Goal: Task Accomplishment & Management: Complete application form

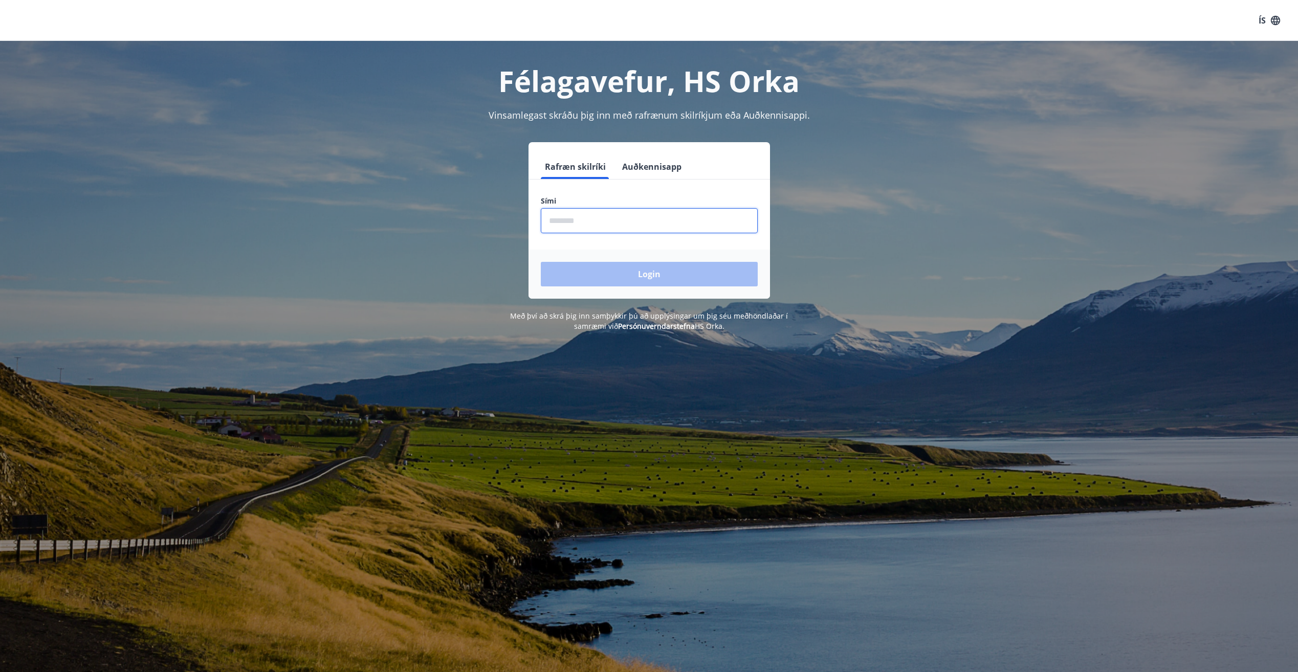
click at [579, 225] on input "phone" at bounding box center [649, 220] width 217 height 25
type input "********"
click at [647, 286] on button "Login" at bounding box center [649, 274] width 217 height 25
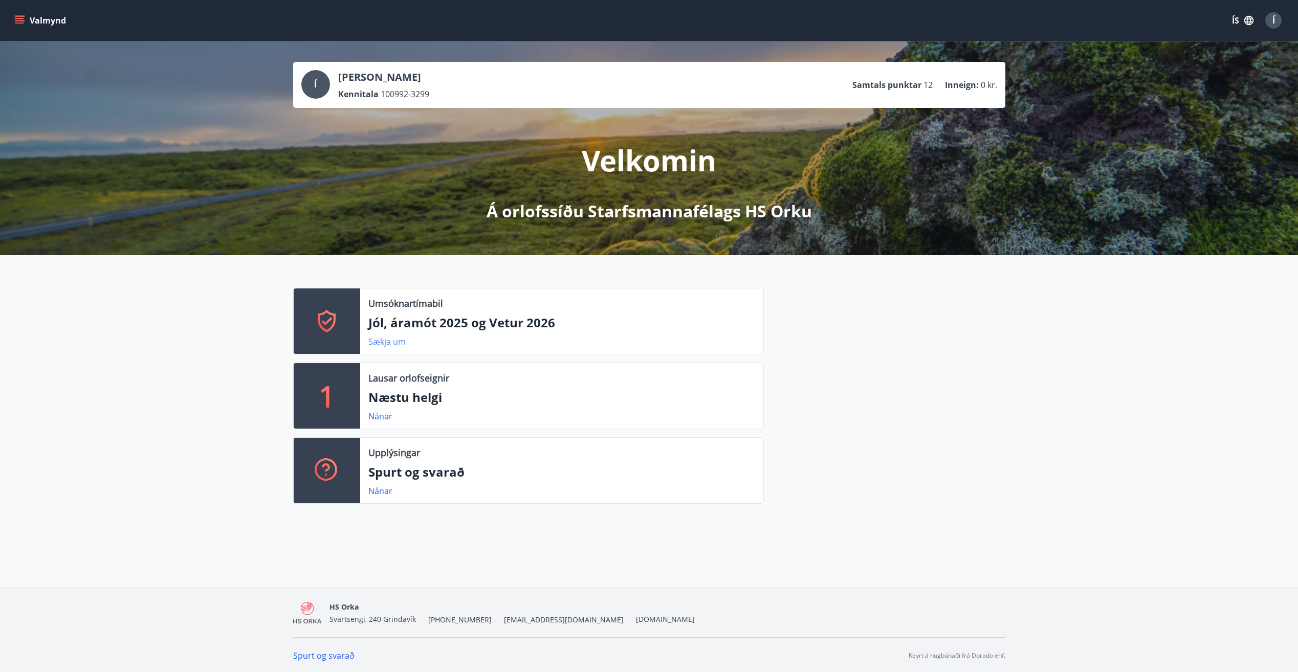
click at [392, 337] on link "Sækja um" at bounding box center [386, 341] width 37 height 11
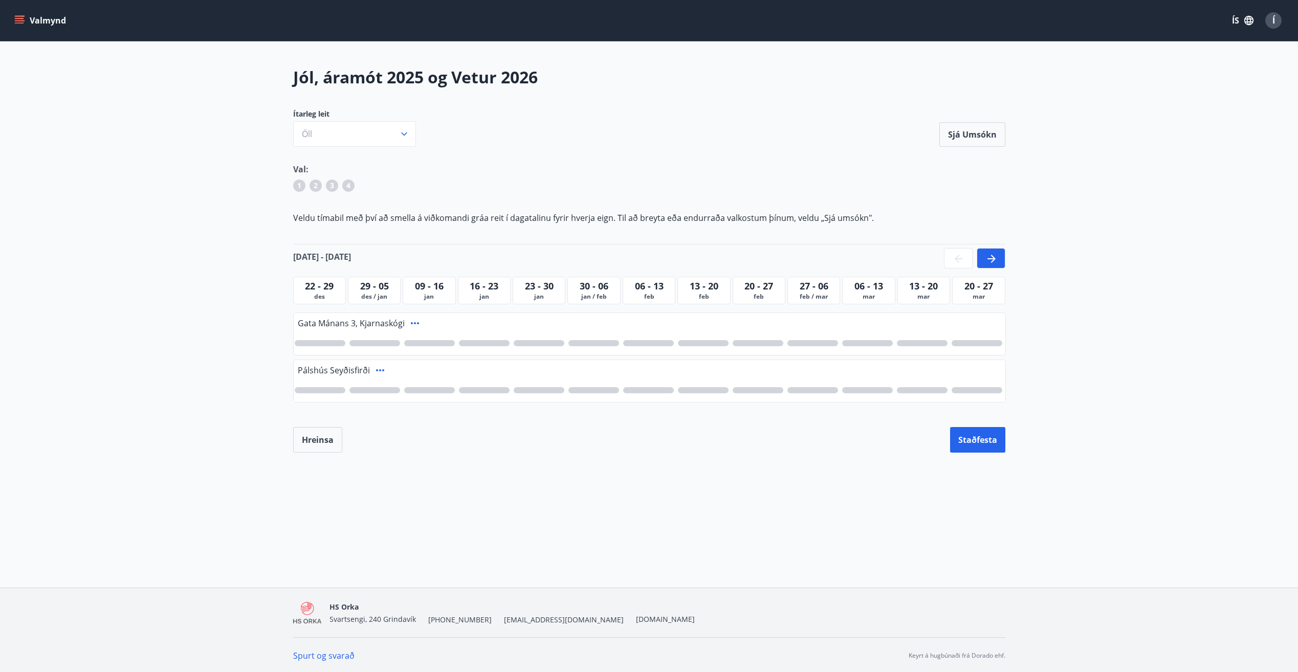
click at [486, 342] on div at bounding box center [484, 343] width 51 height 6
click at [715, 391] on div at bounding box center [703, 390] width 51 height 6
click at [976, 443] on button "Staðfesta" at bounding box center [977, 440] width 55 height 26
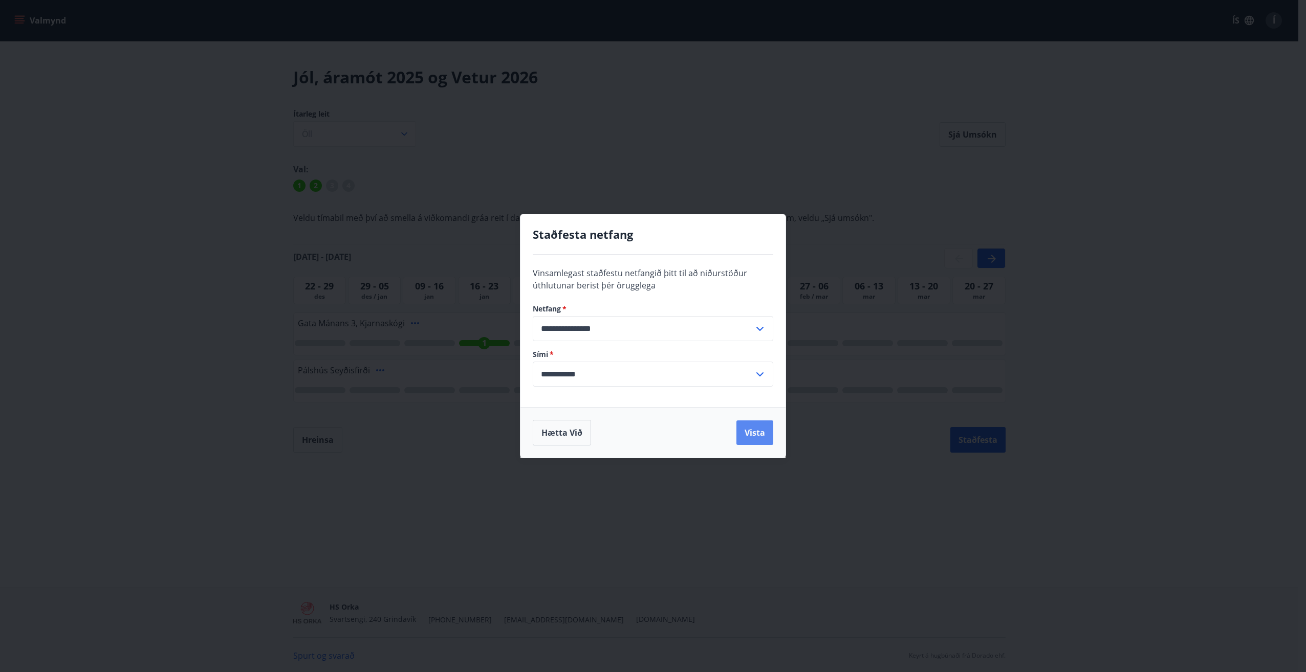
click at [758, 430] on button "Vista" at bounding box center [754, 433] width 37 height 25
